Goal: Task Accomplishment & Management: Complete application form

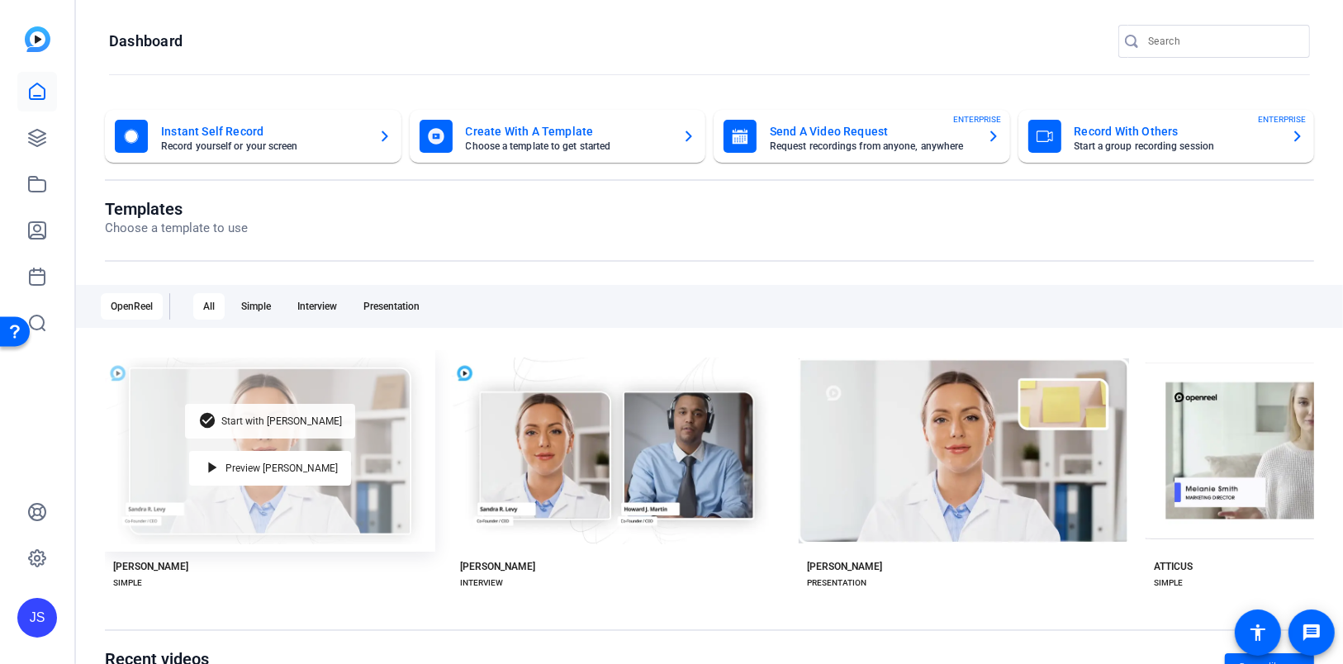
click at [268, 425] on span "Start with [PERSON_NAME]" at bounding box center [281, 421] width 121 height 10
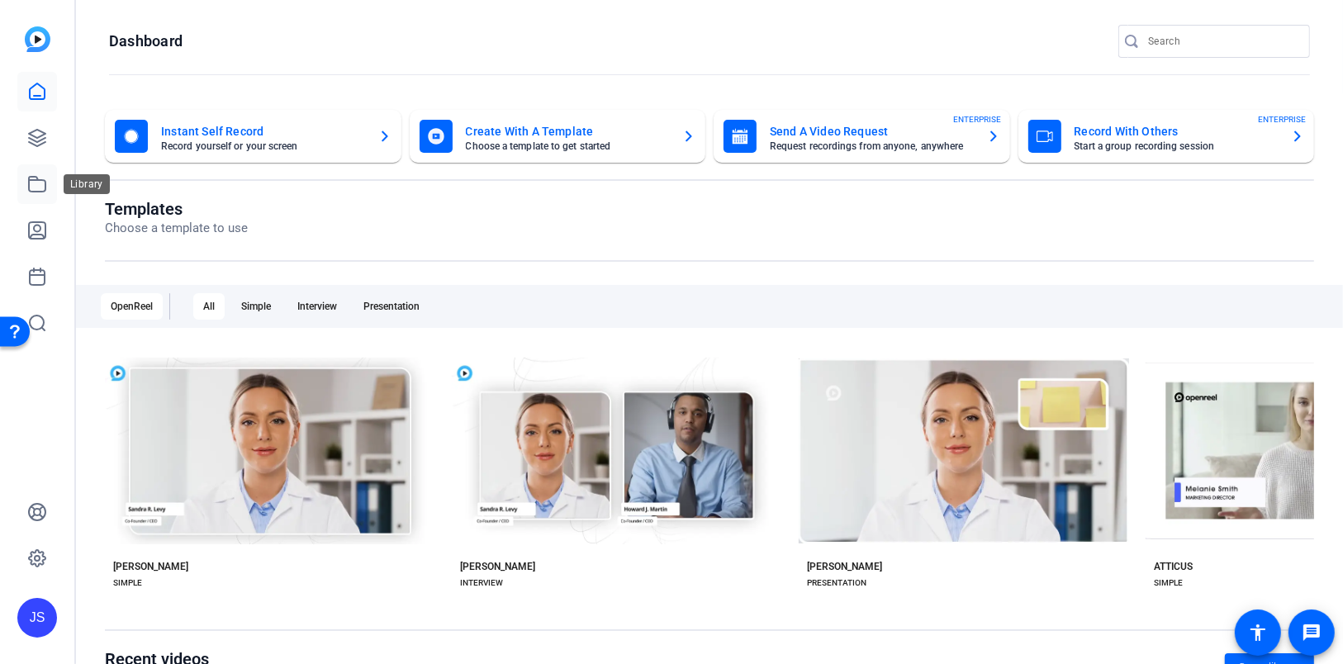
click at [31, 183] on icon at bounding box center [37, 184] width 20 height 20
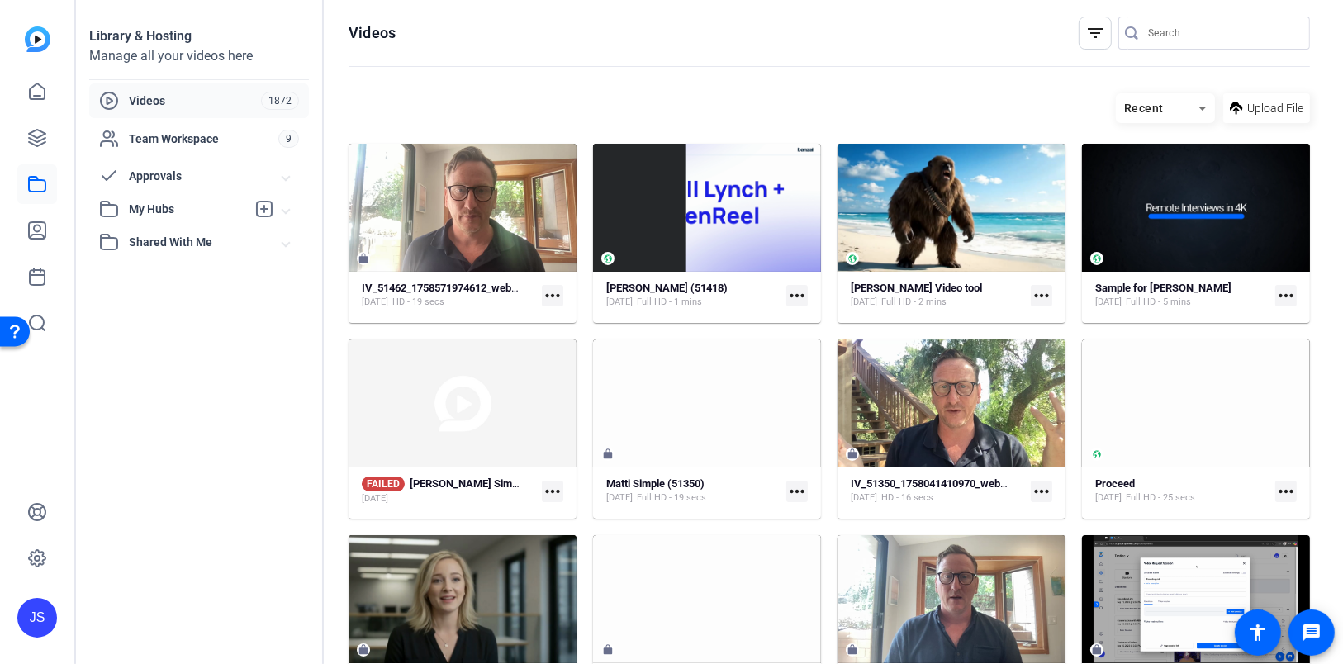
click at [475, 277] on mat-card "IV_51462_1758571974612_webcam Sep 22, 2025 HD - 19 secs more_horiz" at bounding box center [462, 233] width 228 height 179
click at [470, 290] on strong "IV_51462_1758571974612_webcam" at bounding box center [447, 288] width 170 height 12
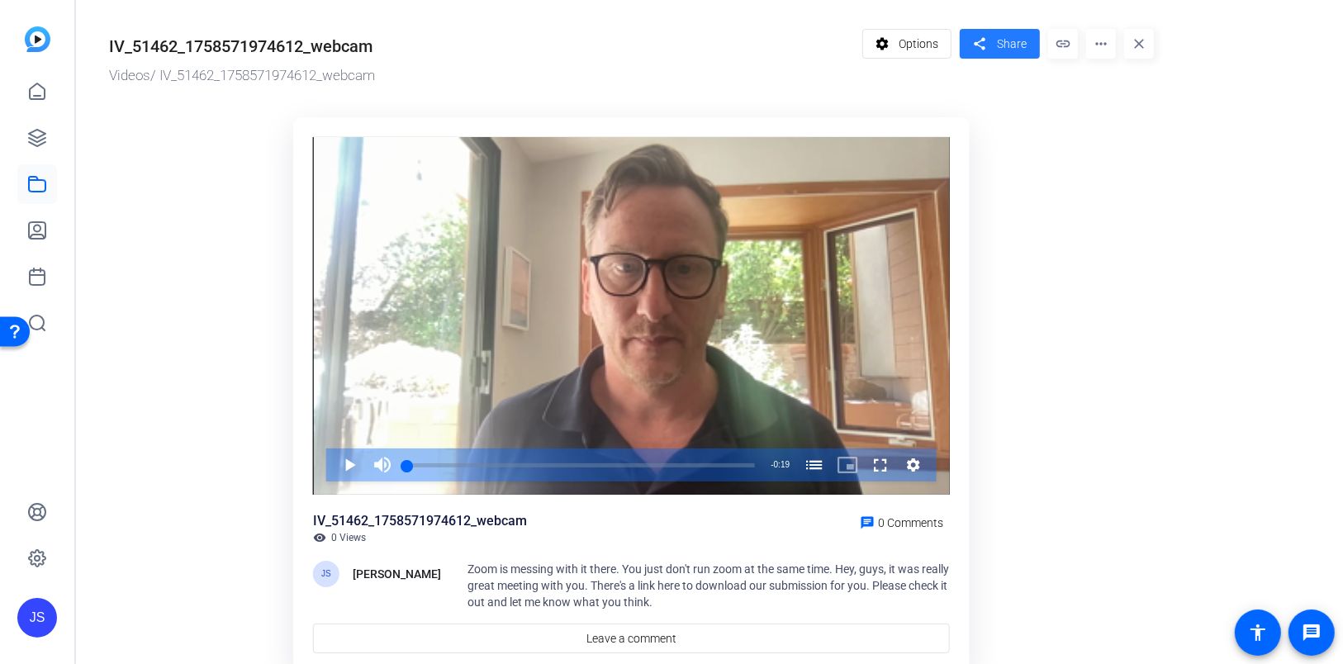
click at [1012, 38] on span "Share" at bounding box center [1012, 44] width 30 height 17
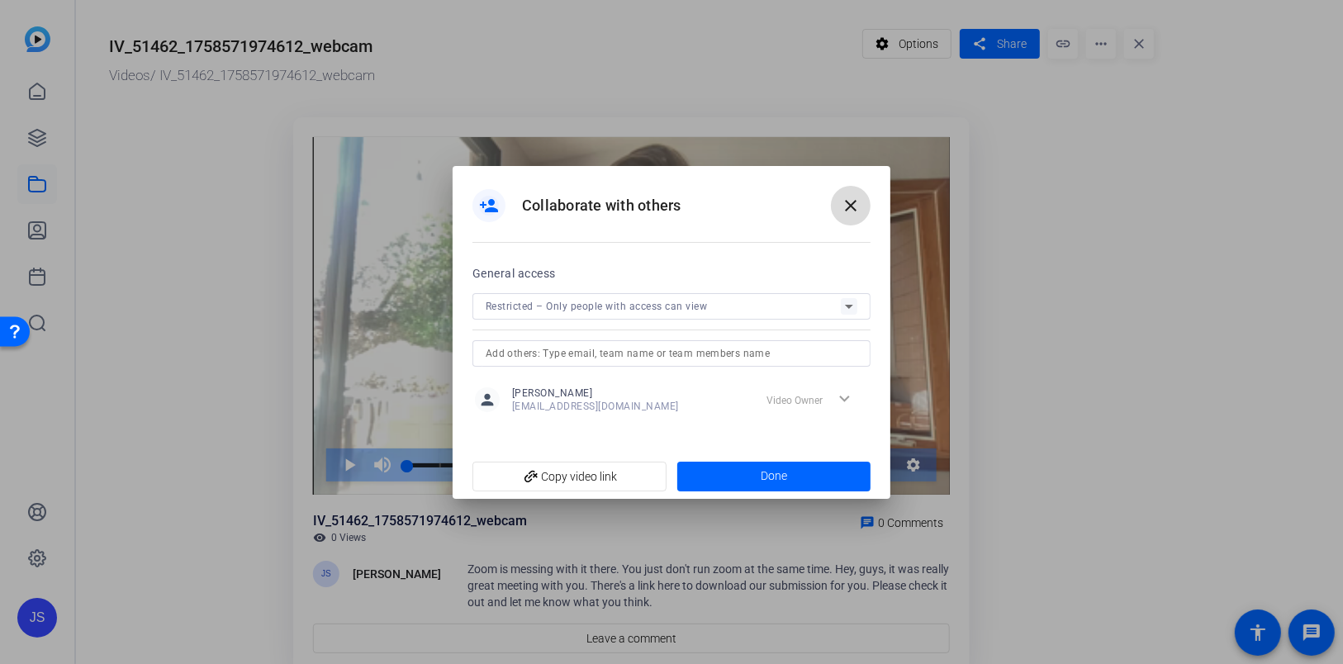
click at [855, 209] on mat-icon "close" at bounding box center [851, 206] width 20 height 20
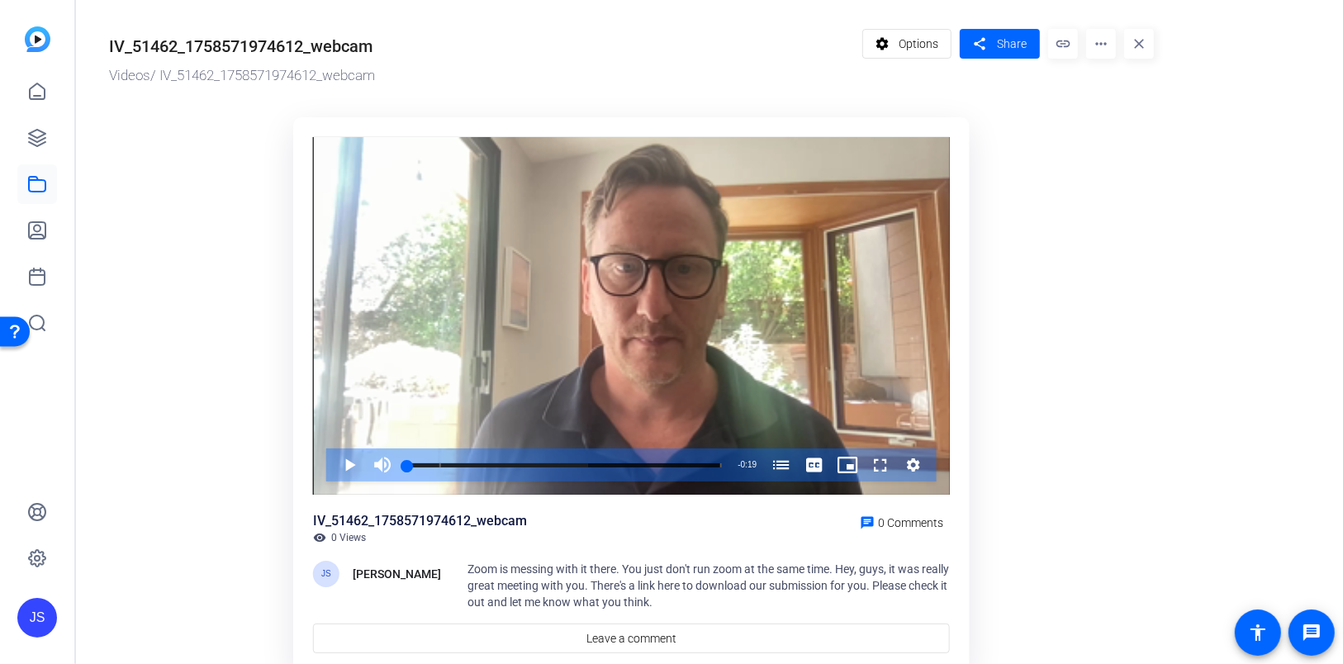
click at [910, 50] on span "Options" at bounding box center [918, 43] width 40 height 31
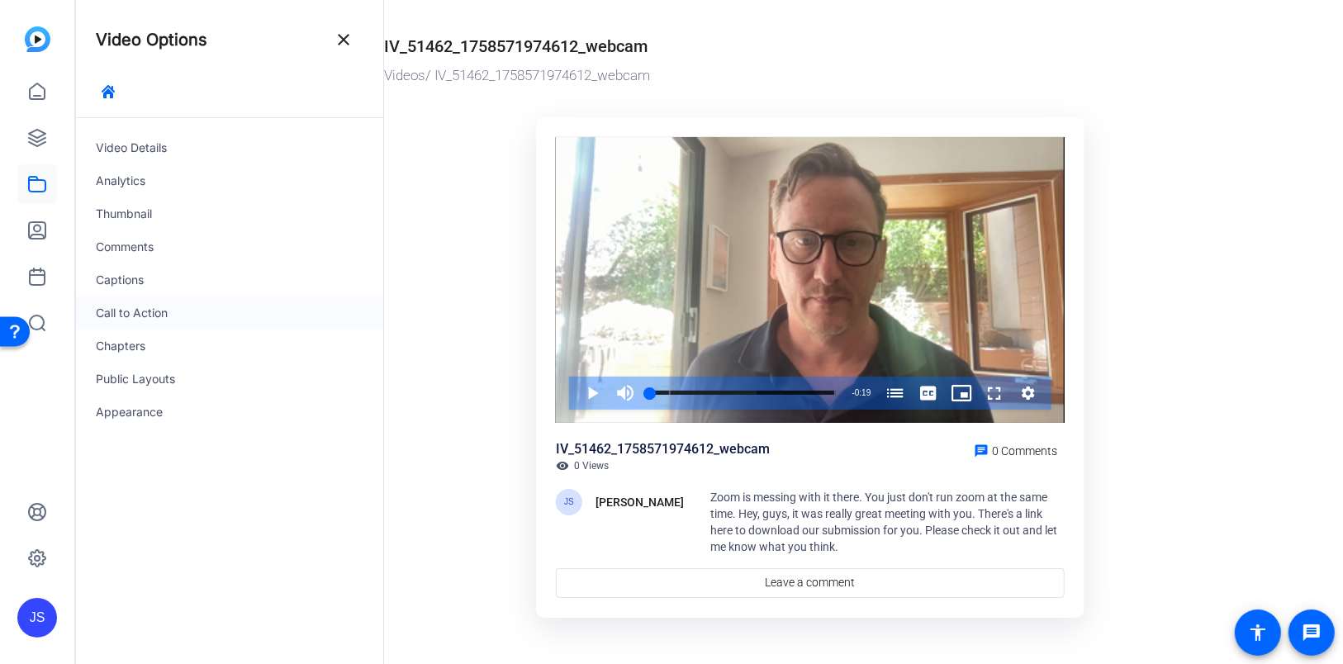
click at [126, 319] on div "Call to Action" at bounding box center [229, 312] width 307 height 33
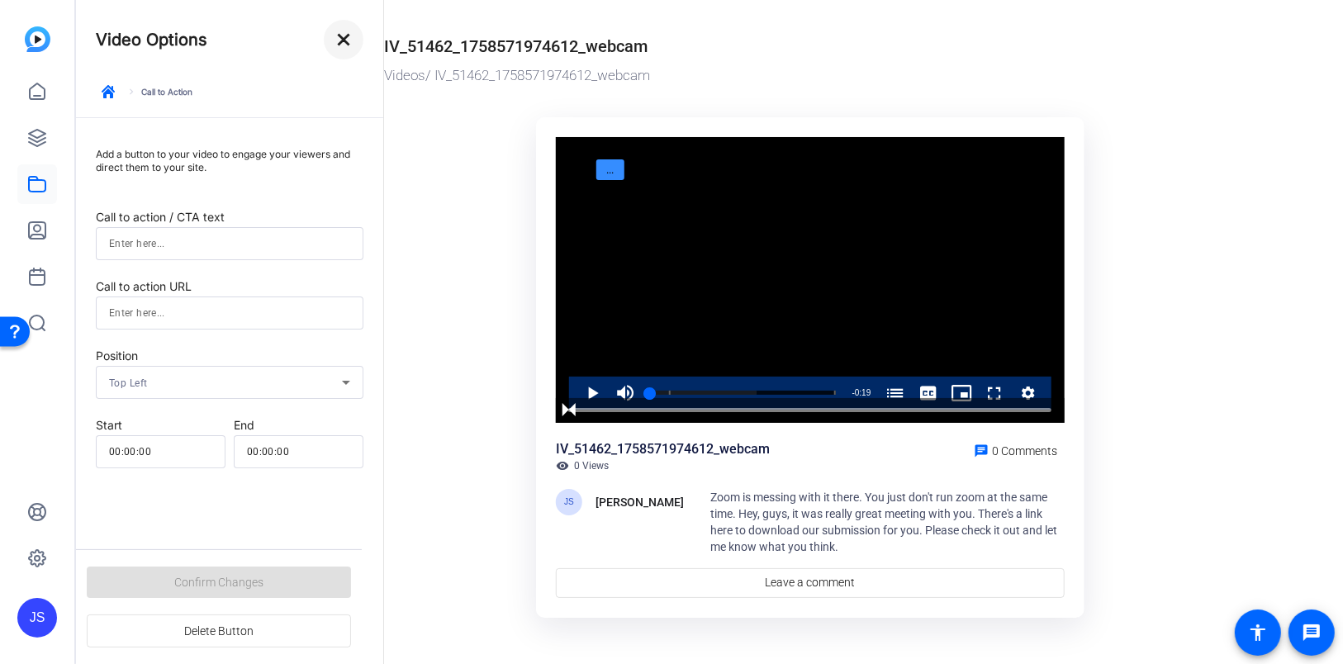
click at [344, 44] on mat-icon "close" at bounding box center [344, 40] width 20 height 20
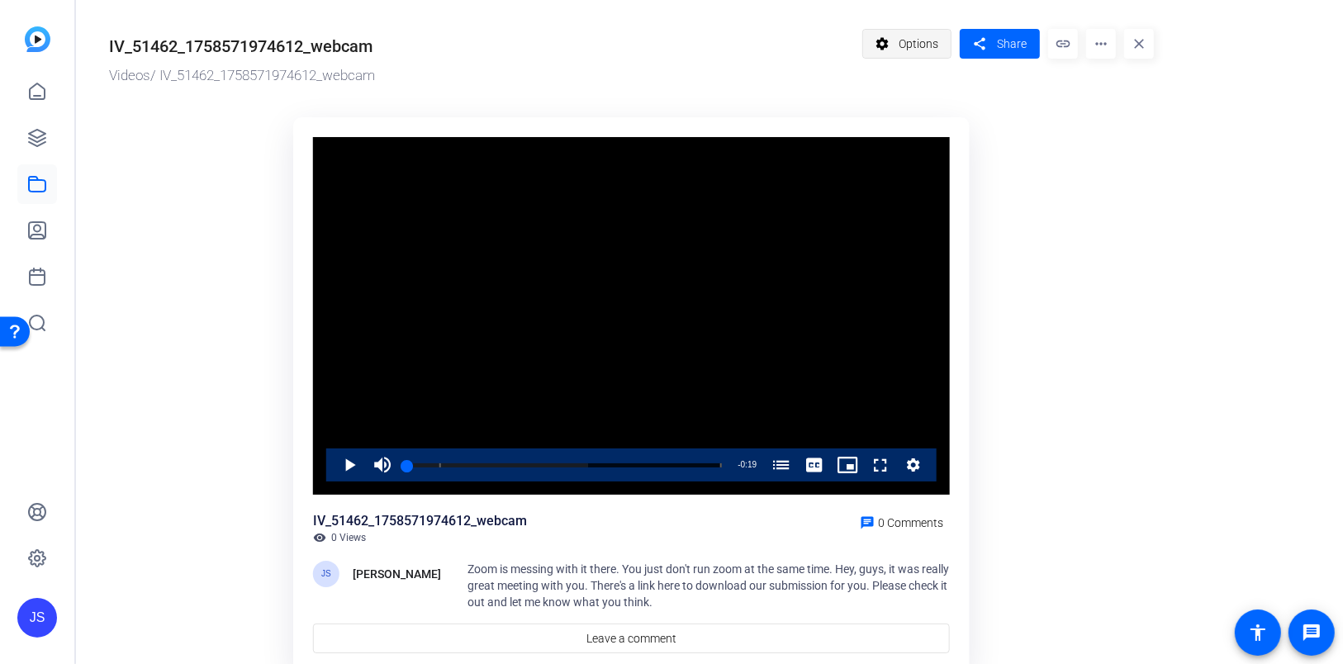
click at [918, 36] on span "Options" at bounding box center [918, 43] width 40 height 31
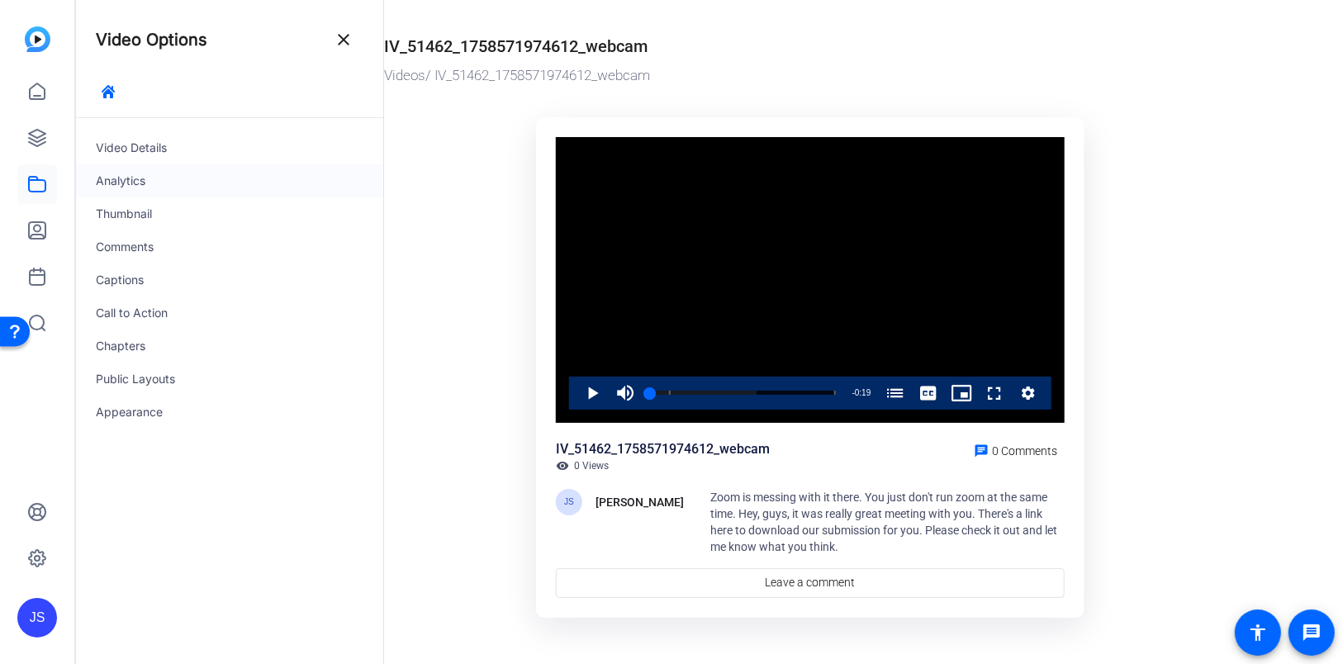
click at [138, 181] on div "Analytics" at bounding box center [229, 180] width 307 height 33
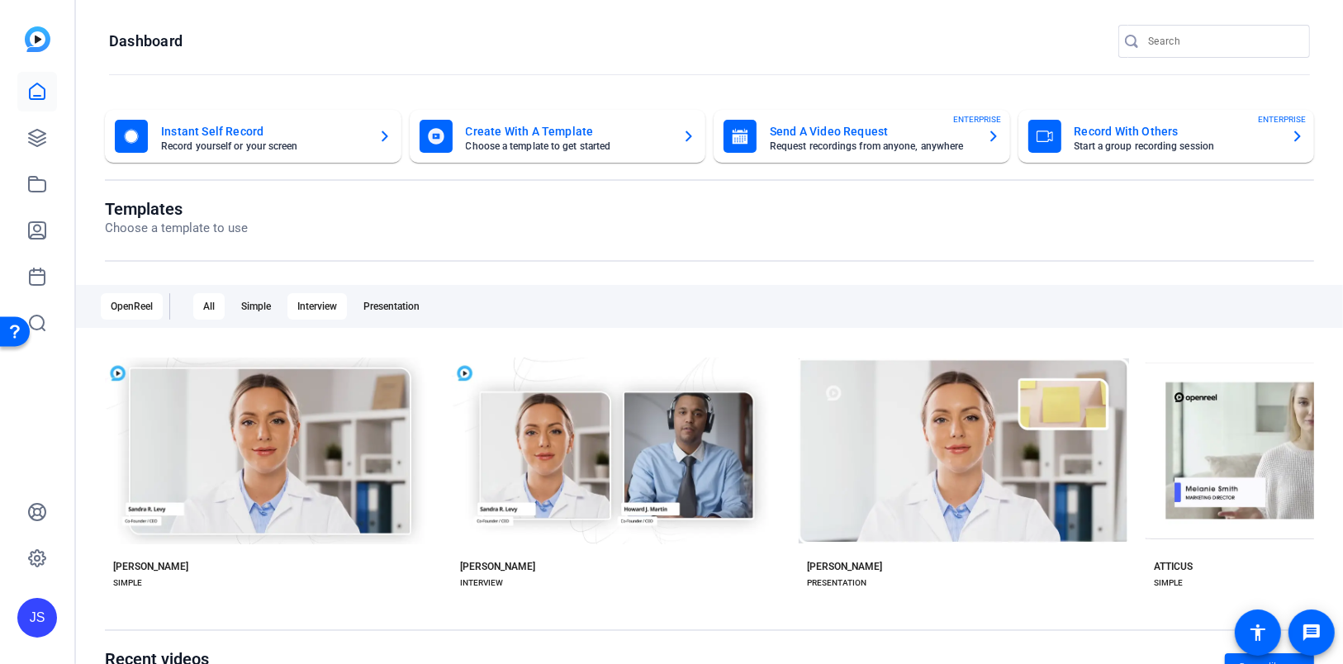
click at [325, 306] on div "Interview" at bounding box center [316, 306] width 59 height 26
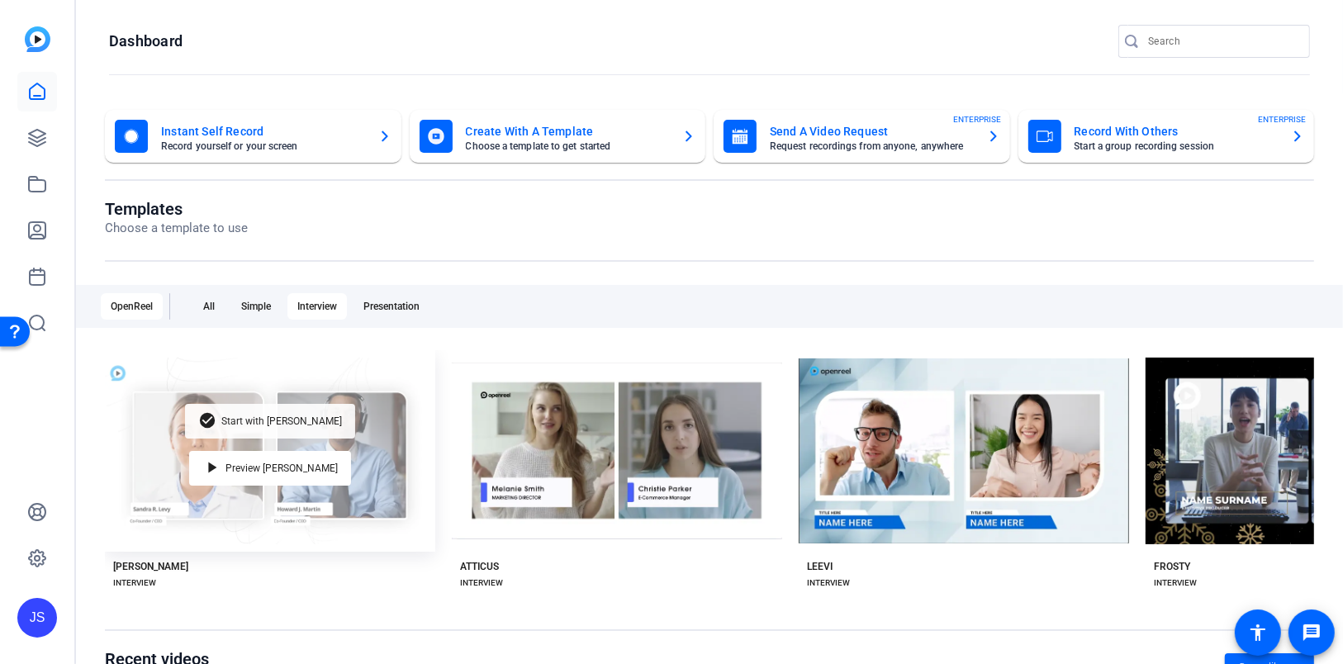
click at [270, 420] on span "Start with [PERSON_NAME]" at bounding box center [281, 421] width 121 height 10
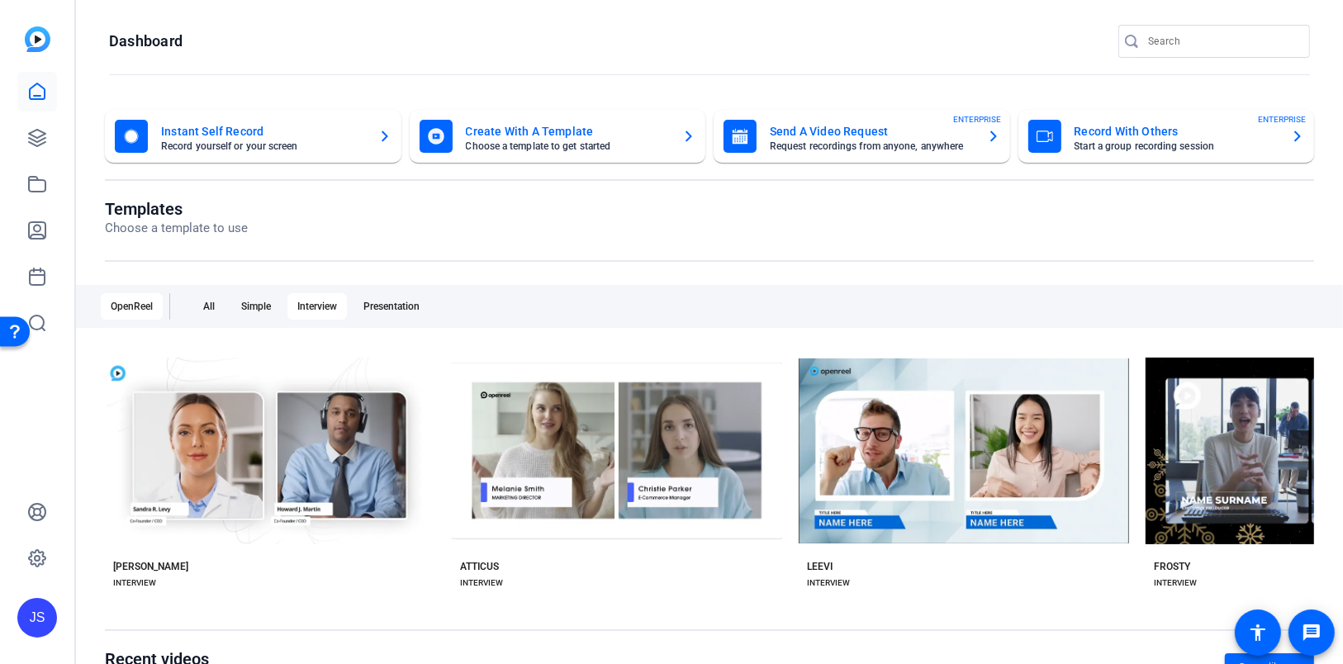
click at [827, 131] on mat-card-title "Send A Video Request" at bounding box center [872, 131] width 204 height 20
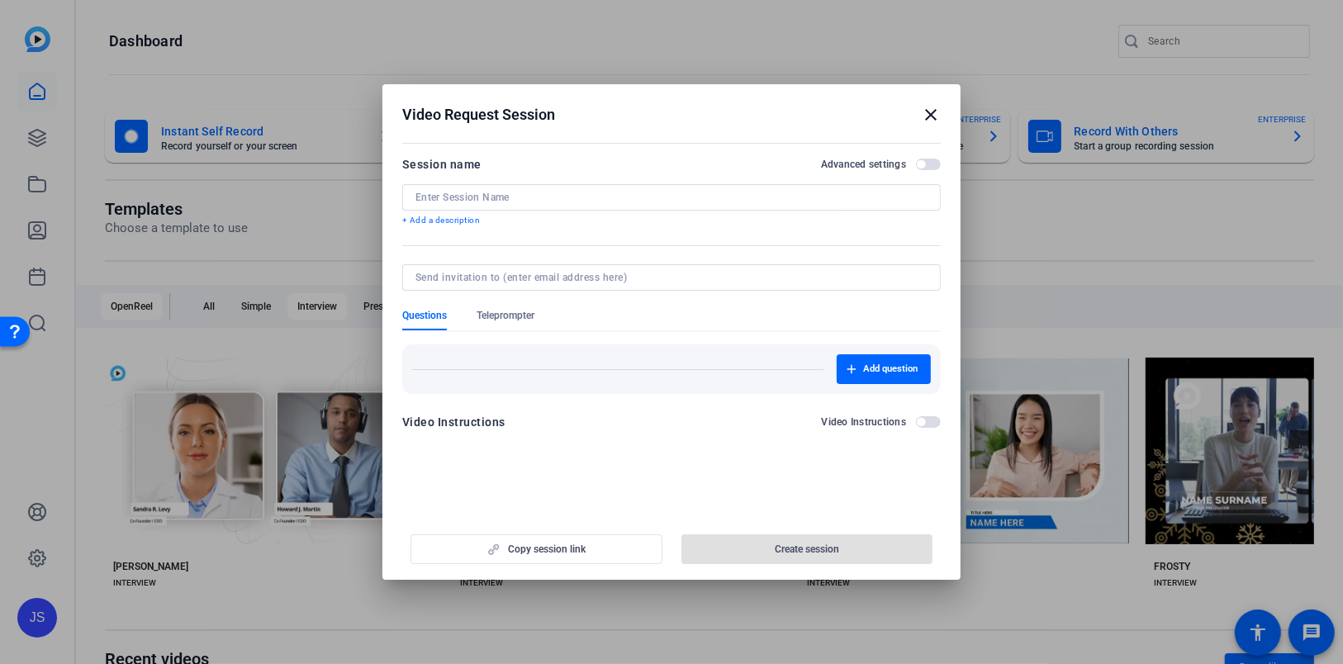
click at [462, 206] on div at bounding box center [671, 197] width 512 height 26
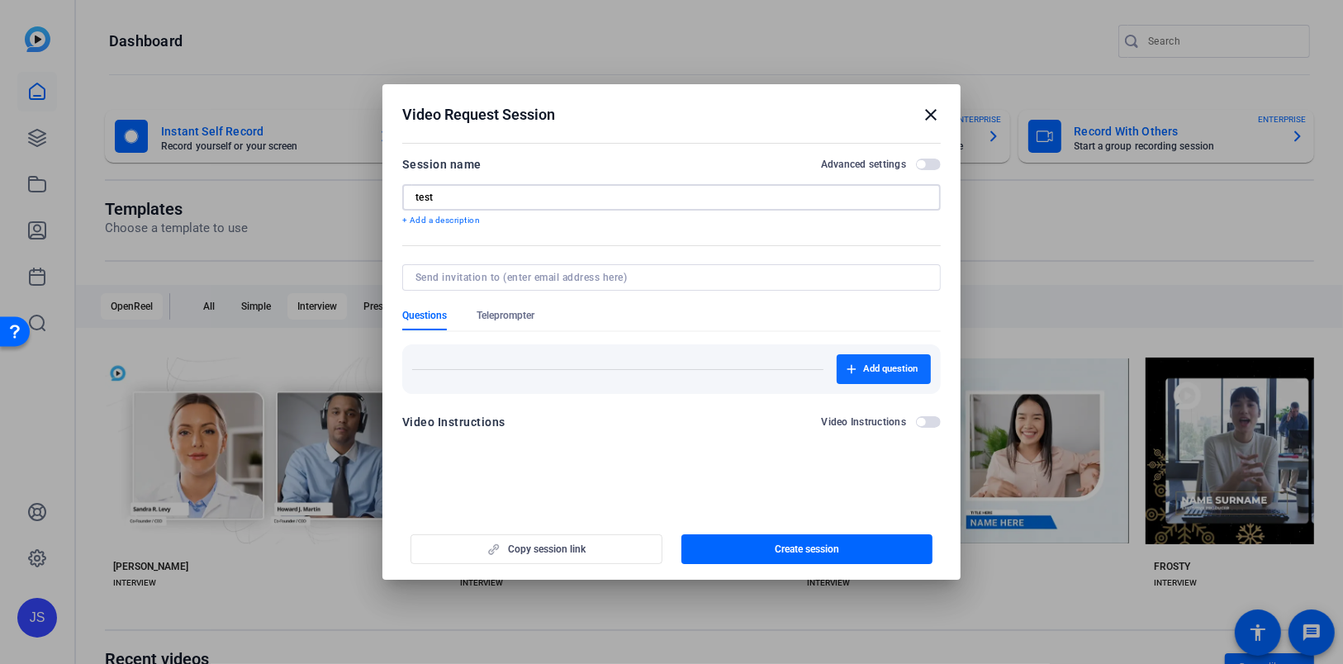
type input "test"
click at [881, 363] on span "Add question" at bounding box center [890, 369] width 55 height 13
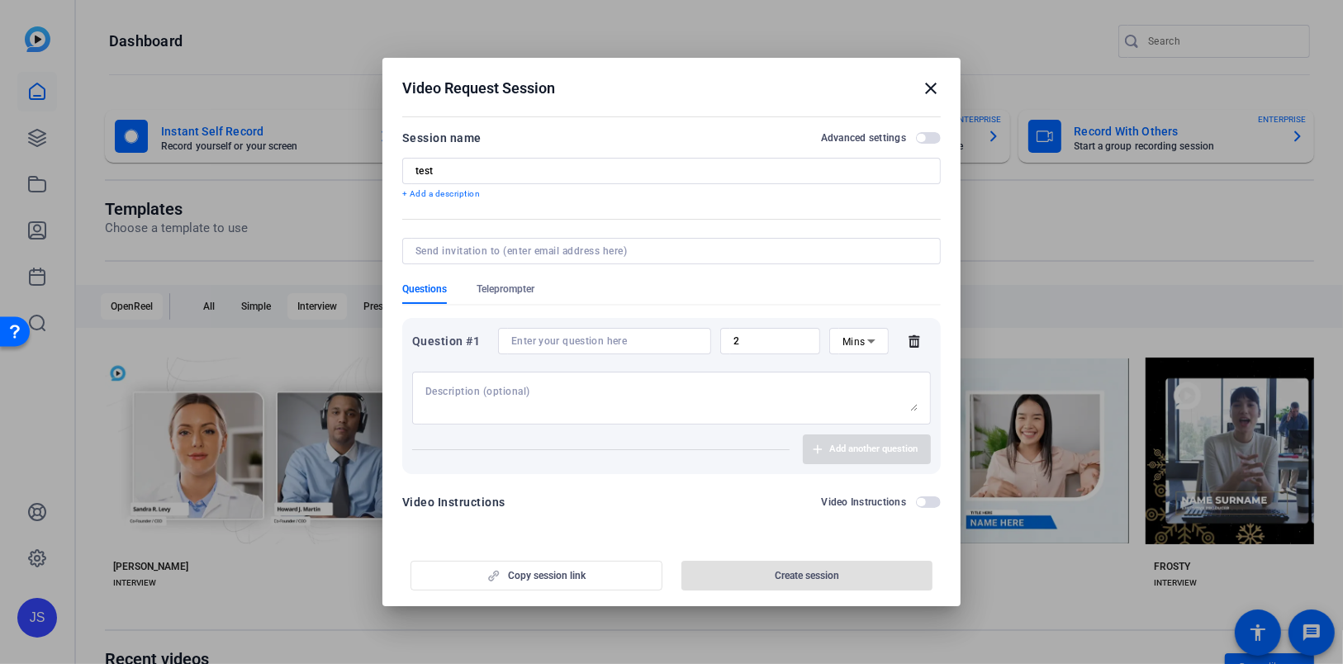
click at [772, 341] on input "2" at bounding box center [769, 340] width 73 height 13
click at [913, 342] on icon at bounding box center [914, 340] width 33 height 13
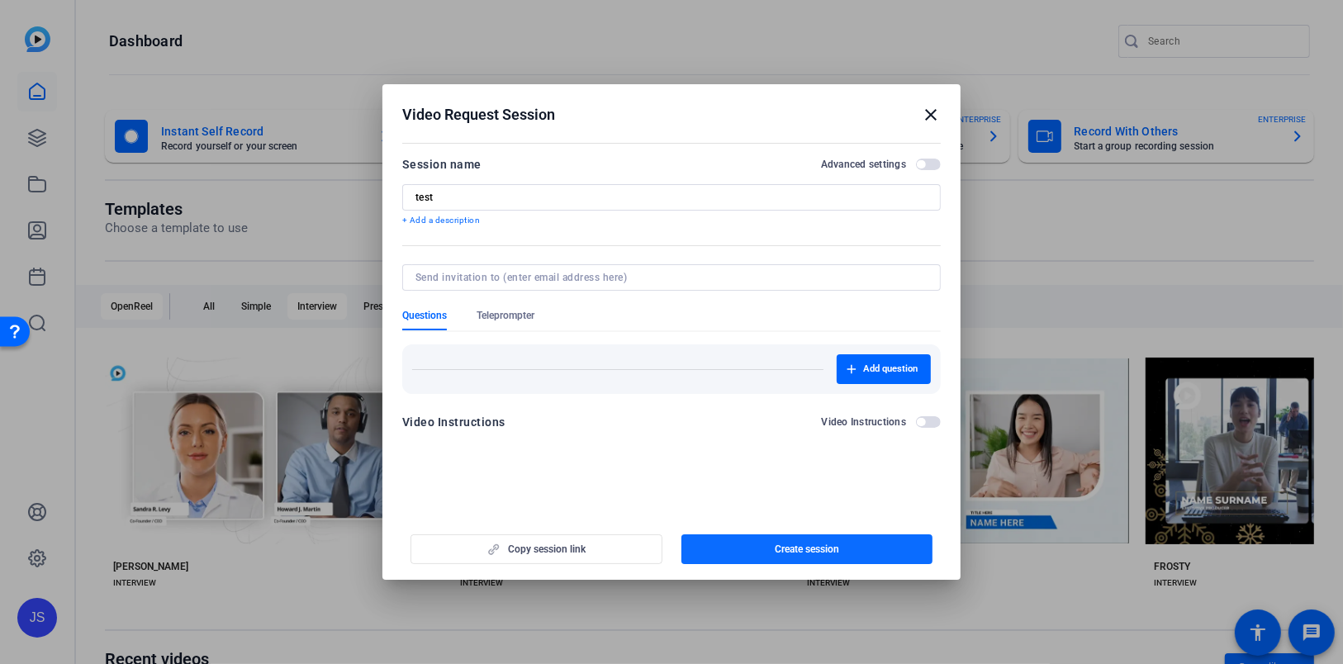
click at [801, 552] on span "Create session" at bounding box center [807, 549] width 64 height 13
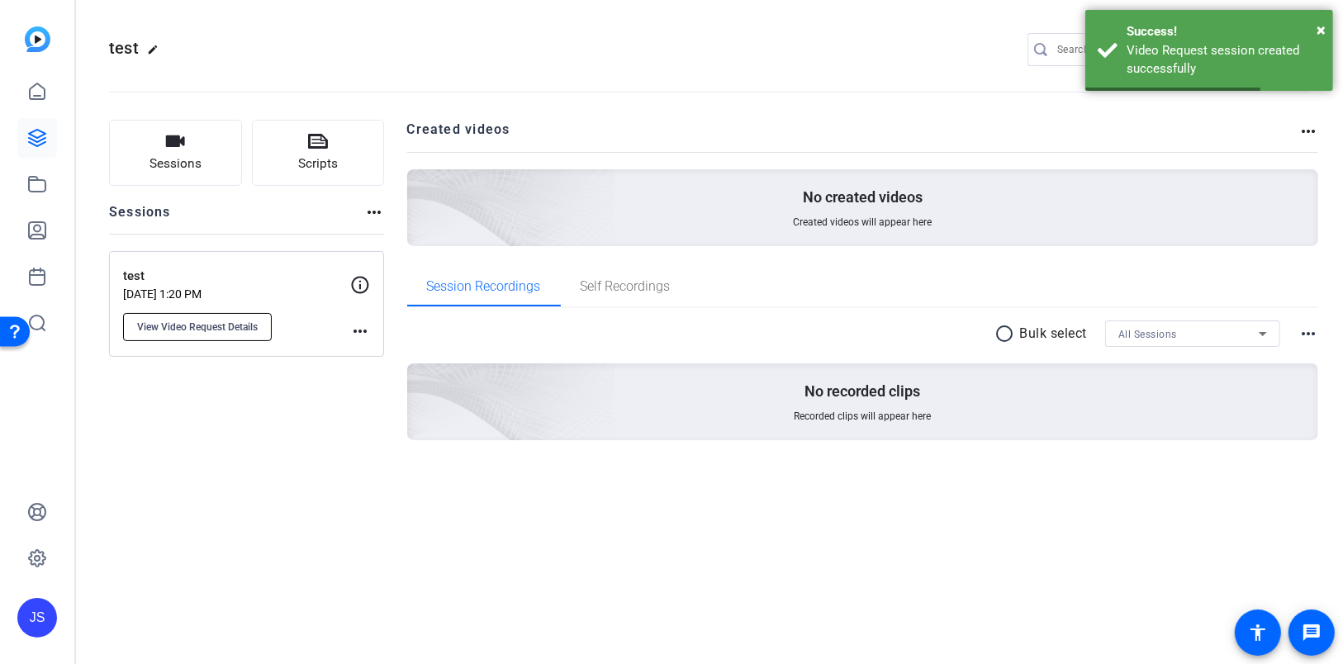
click at [173, 327] on span "View Video Request Details" at bounding box center [197, 326] width 121 height 13
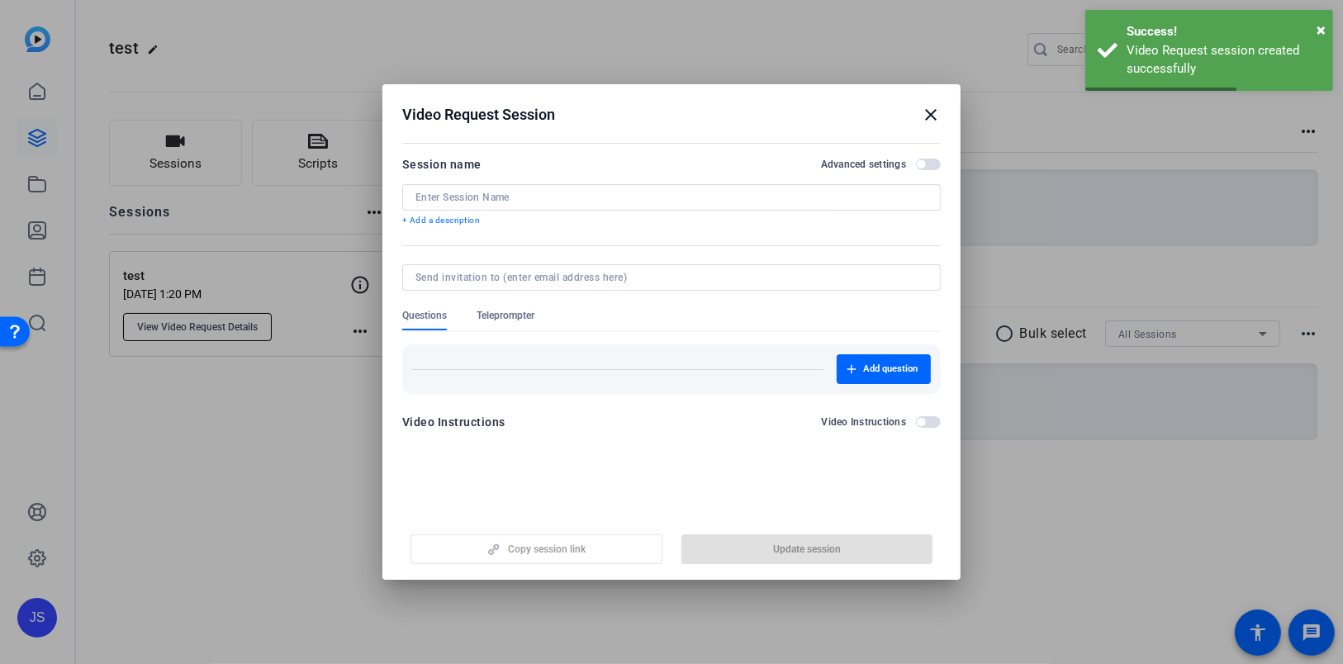
type input "test"
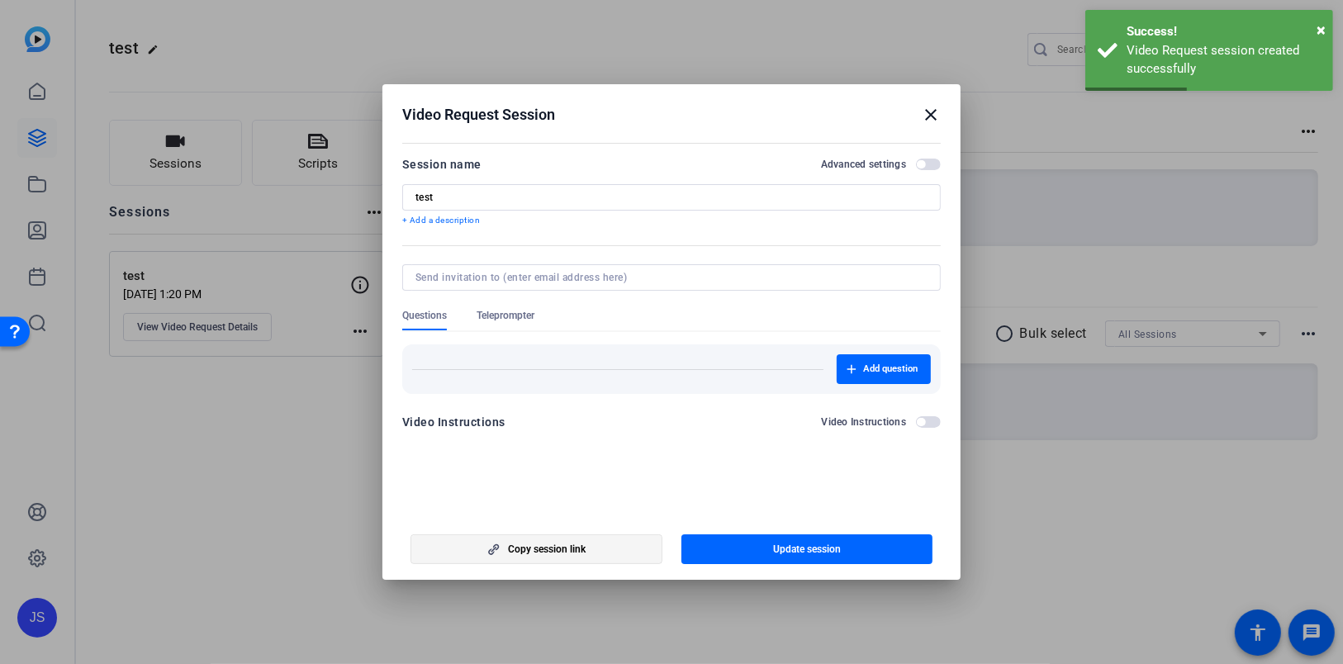
click at [559, 544] on span "Copy session link" at bounding box center [547, 549] width 78 height 13
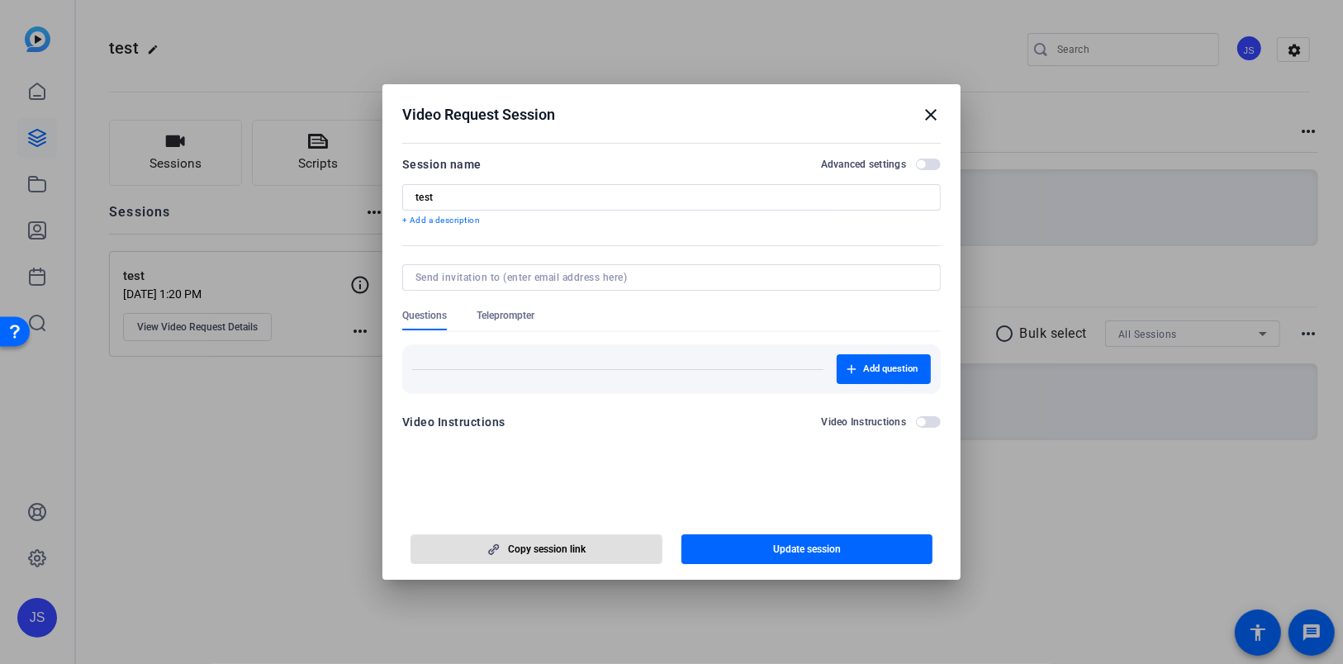
click at [932, 114] on mat-icon "close" at bounding box center [931, 115] width 20 height 20
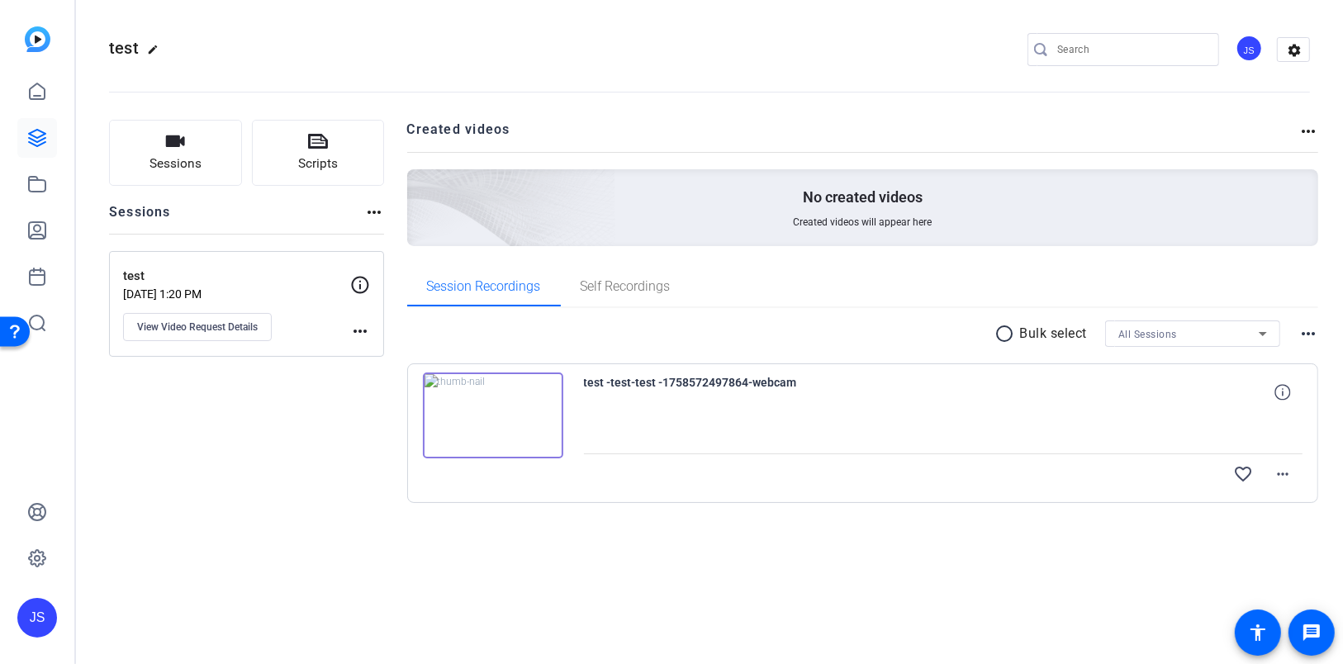
click at [1246, 45] on div "JS" at bounding box center [1248, 48] width 27 height 27
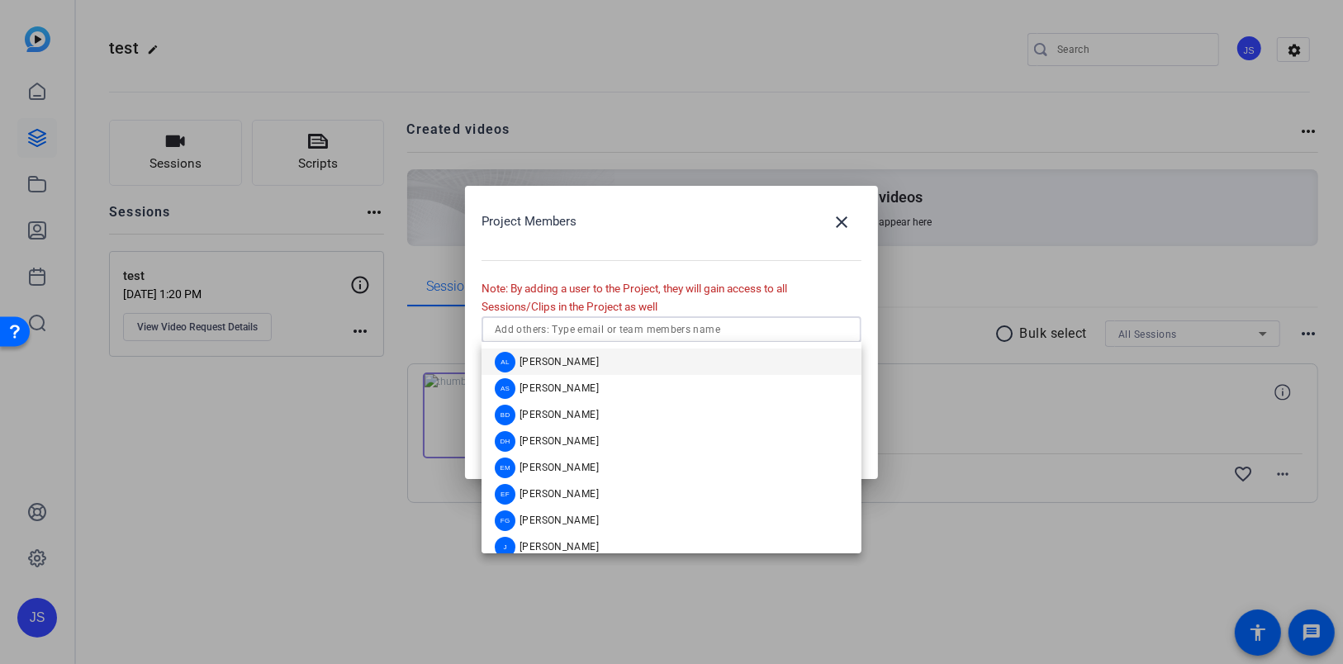
click at [587, 333] on input "text" at bounding box center [671, 330] width 353 height 20
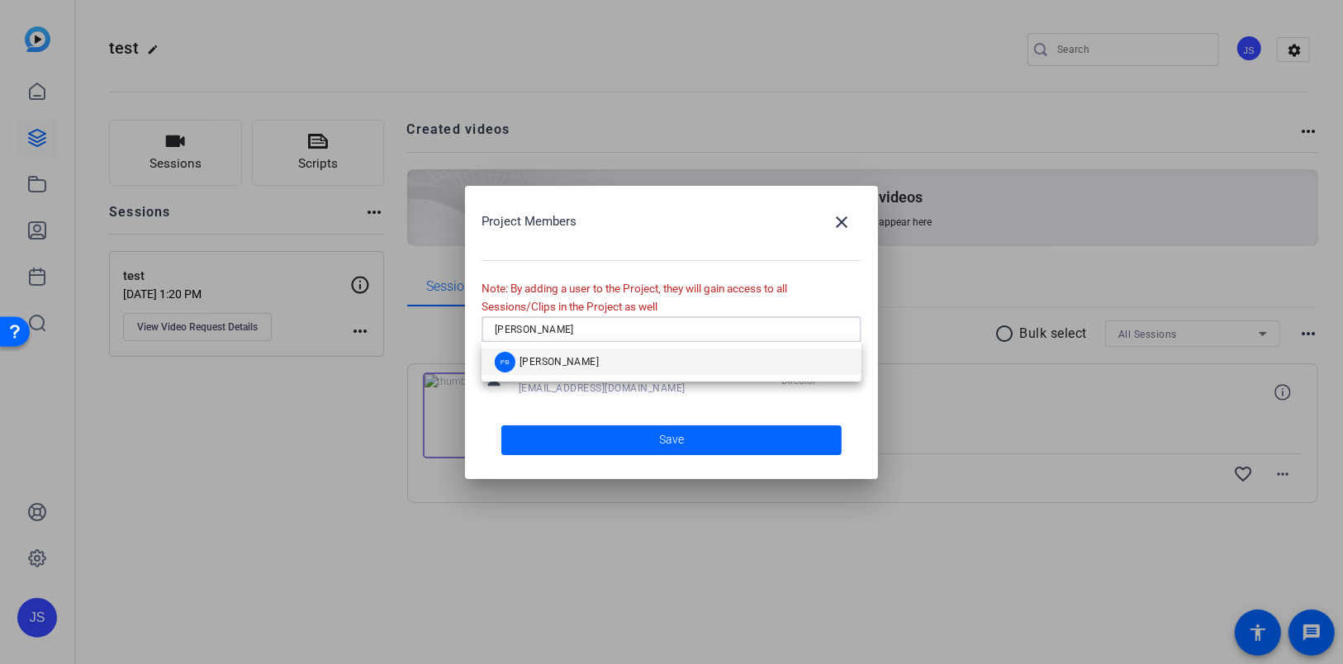
type input "pete"
click at [536, 368] on div "PB Peter Bradt" at bounding box center [547, 362] width 104 height 21
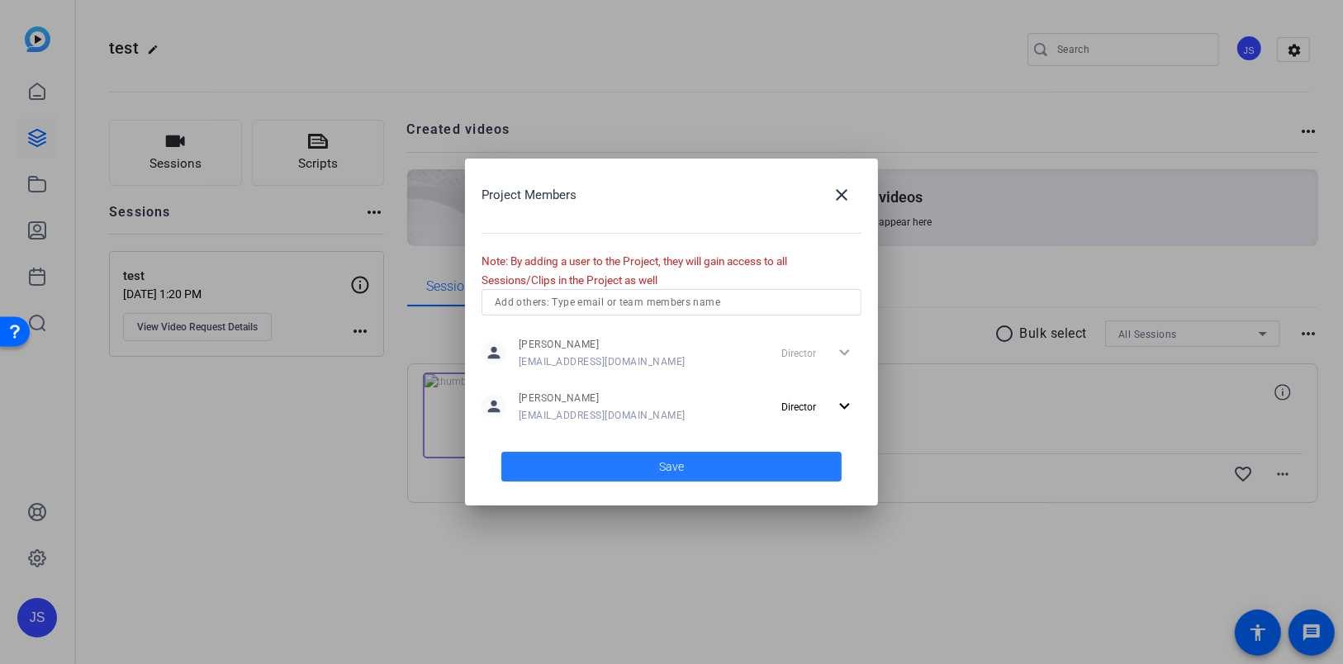
click at [675, 467] on span "Save" at bounding box center [671, 466] width 25 height 17
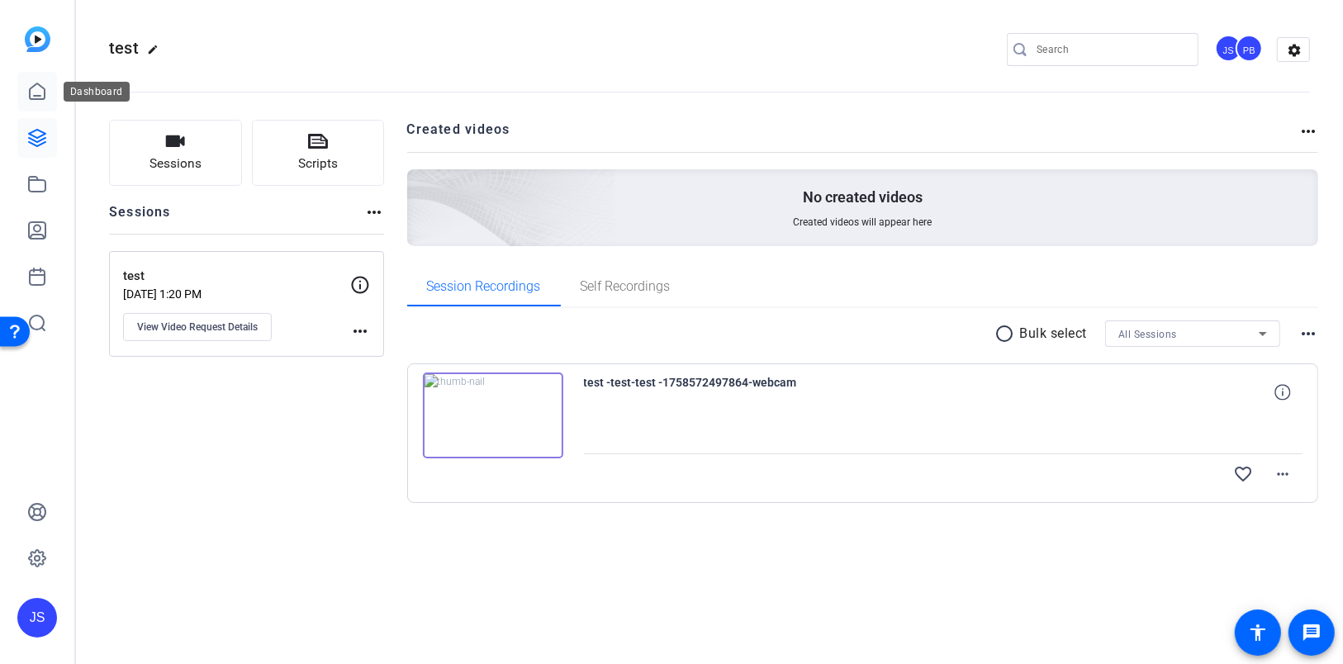
click at [40, 95] on icon at bounding box center [37, 91] width 15 height 16
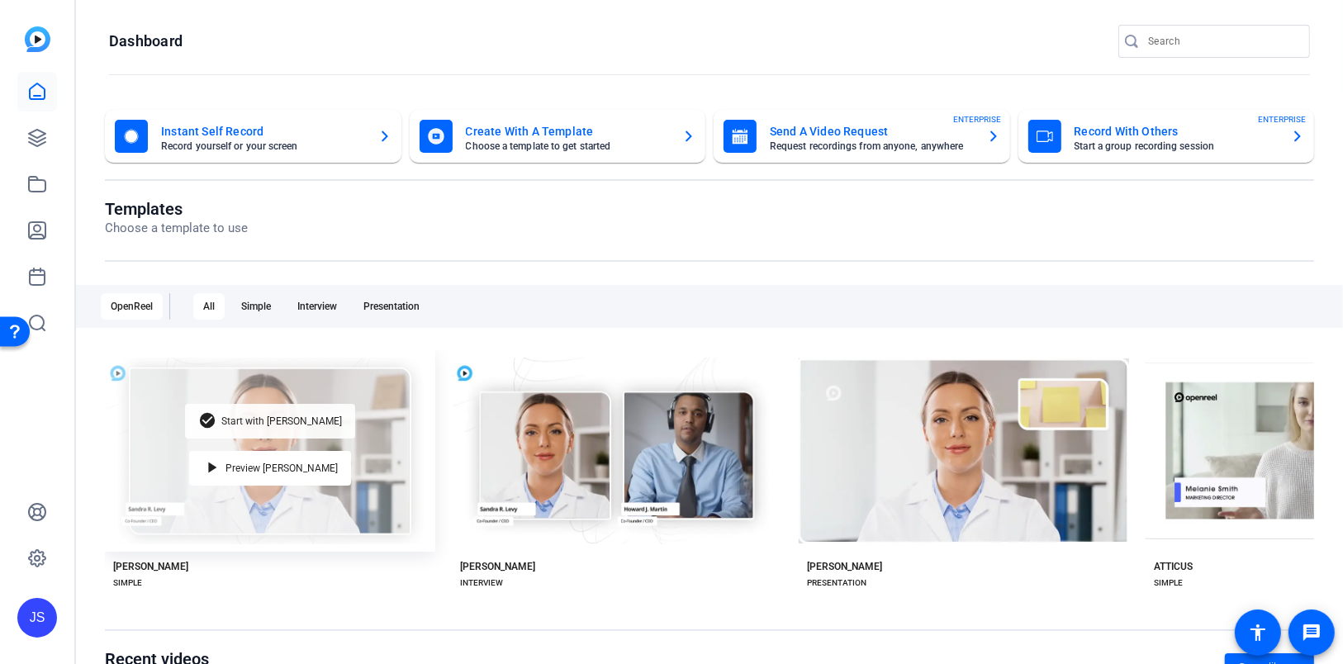
click at [279, 421] on span "Start with [PERSON_NAME]" at bounding box center [281, 421] width 121 height 10
